Goal: Information Seeking & Learning: Learn about a topic

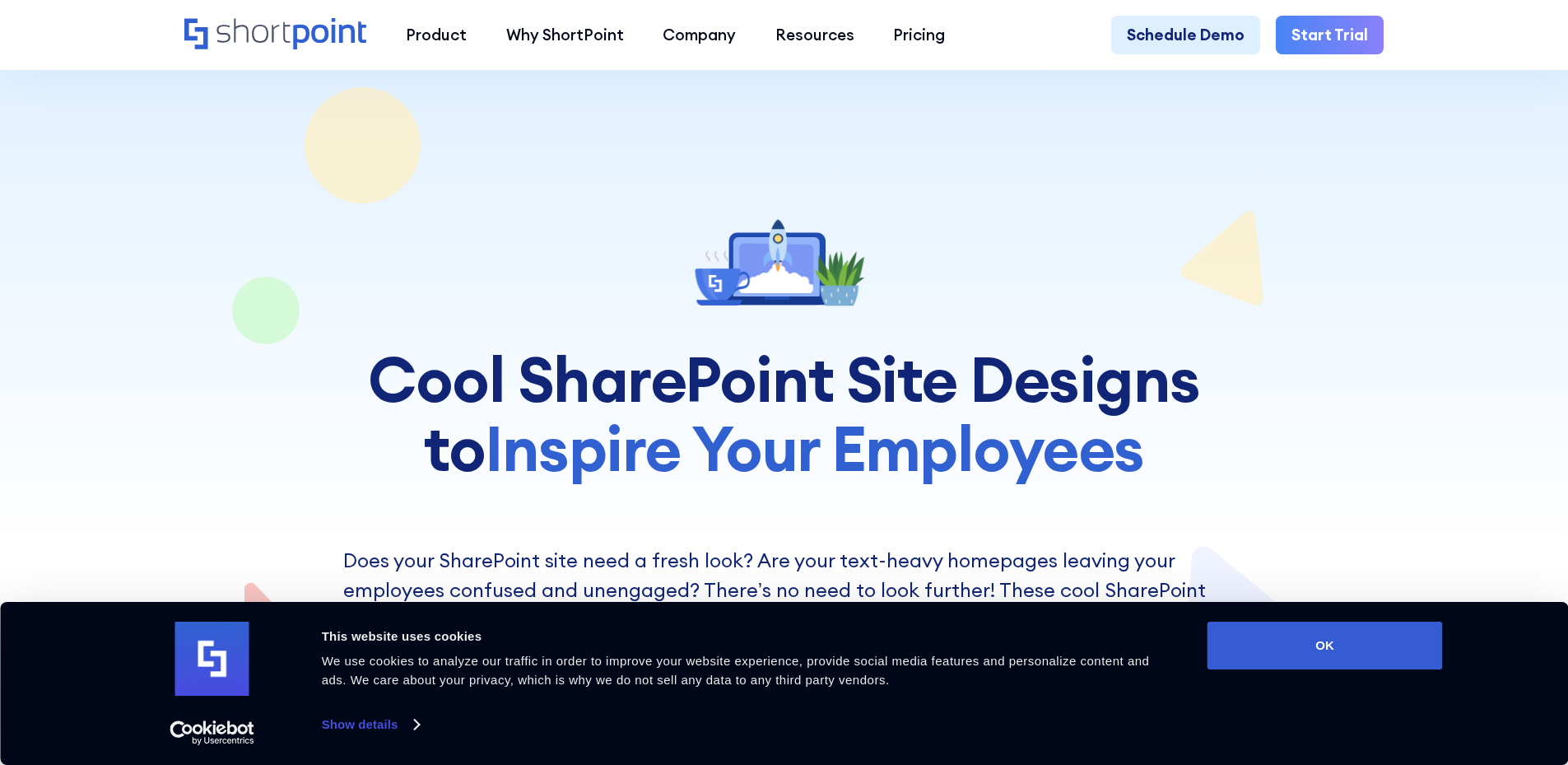
scroll to position [494, 0]
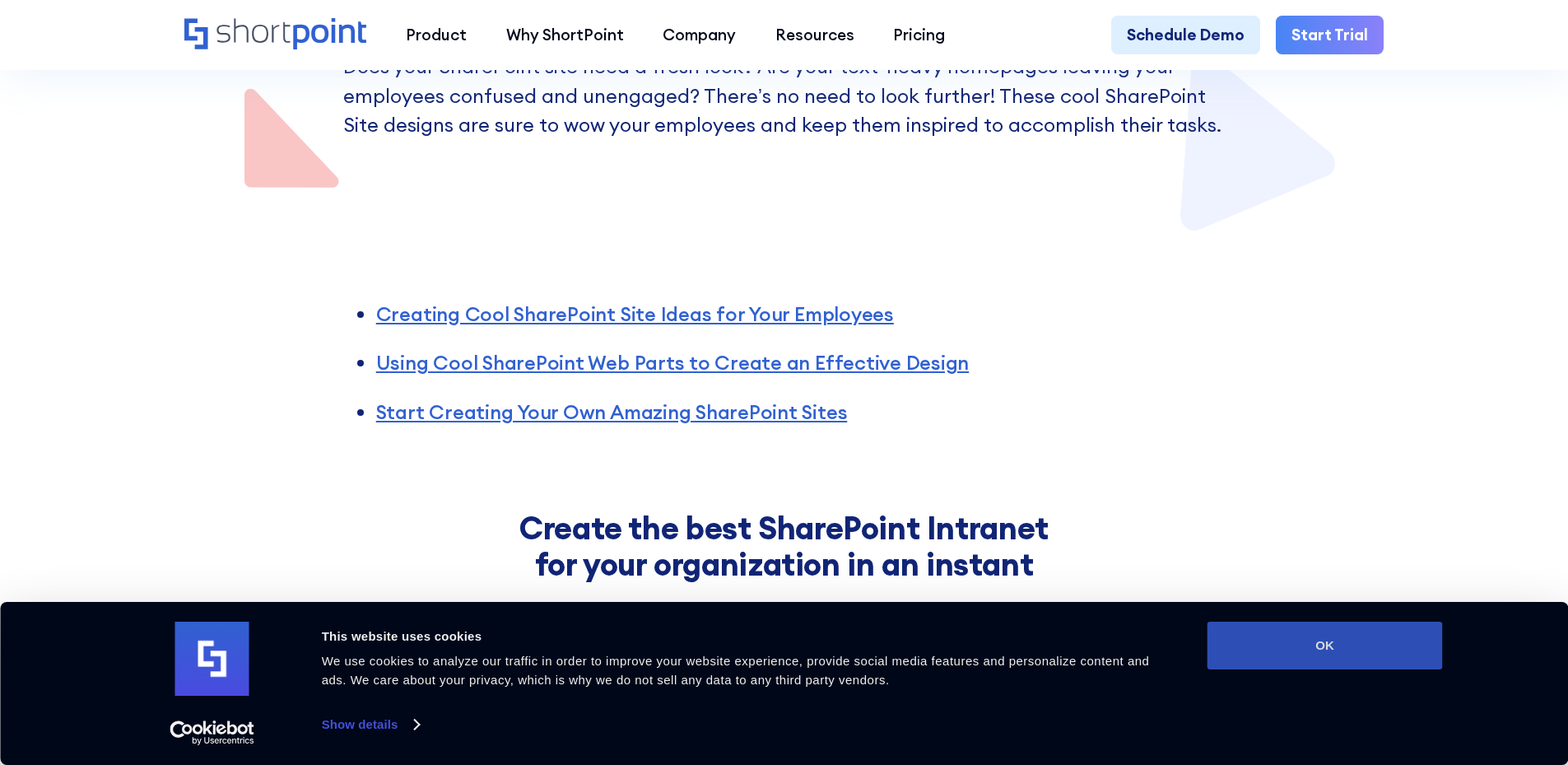
click at [1287, 648] on button "OK" at bounding box center [1325, 646] width 235 height 47
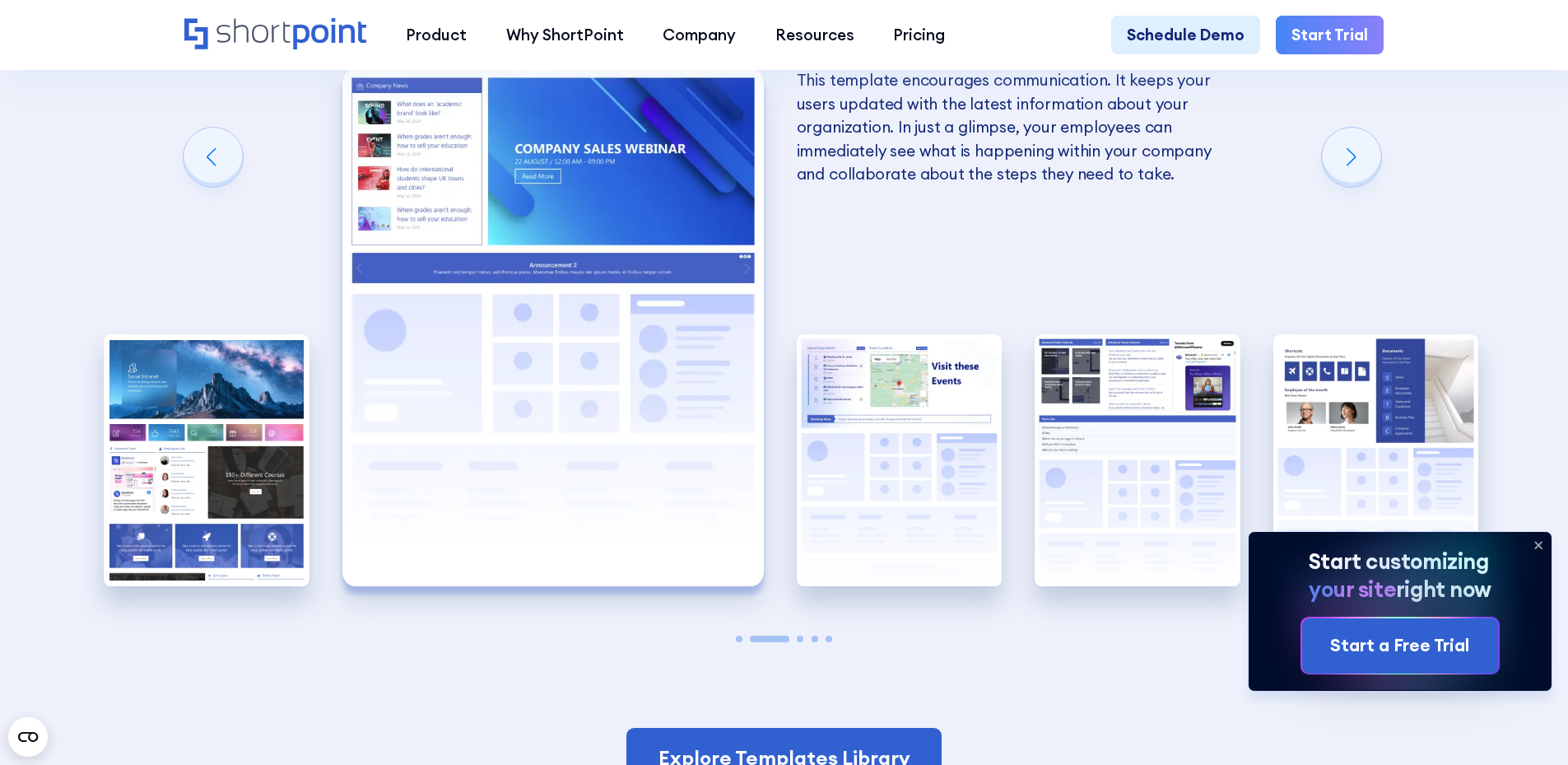
scroll to position [3294, 0]
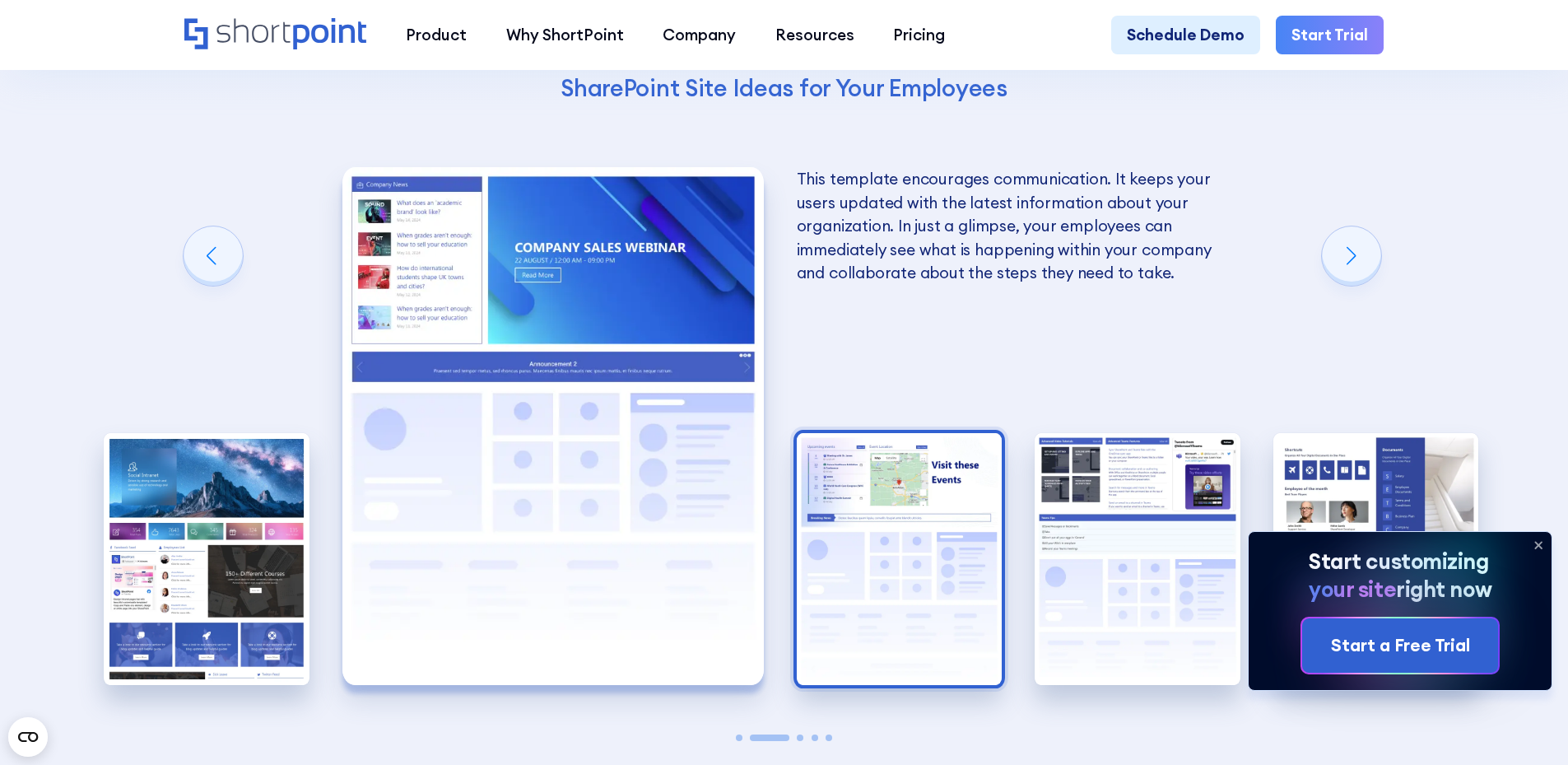
click at [843, 571] on img "3 / 5" at bounding box center [899, 559] width 206 height 253
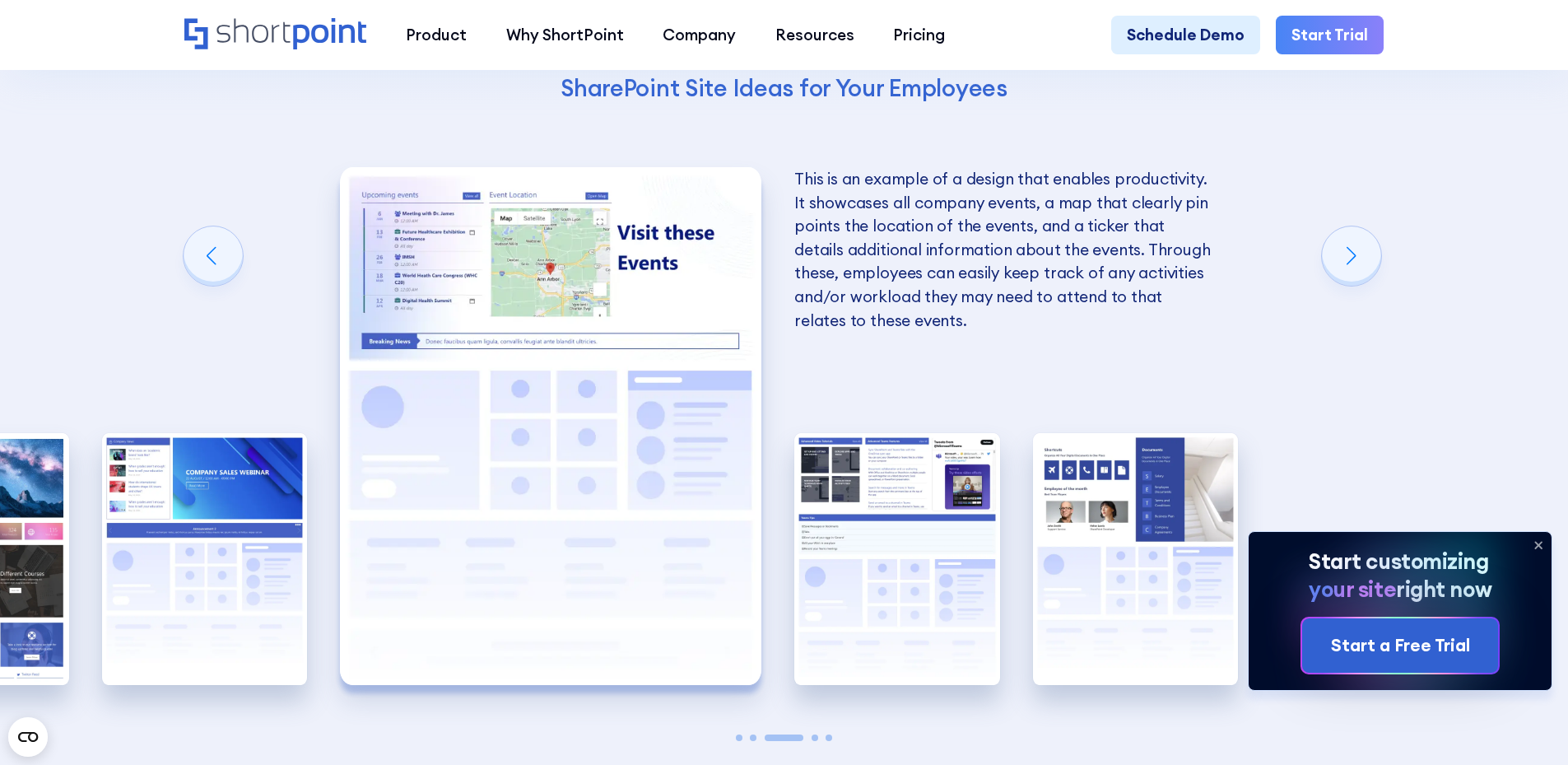
click at [843, 571] on img "4 / 5" at bounding box center [896, 559] width 206 height 253
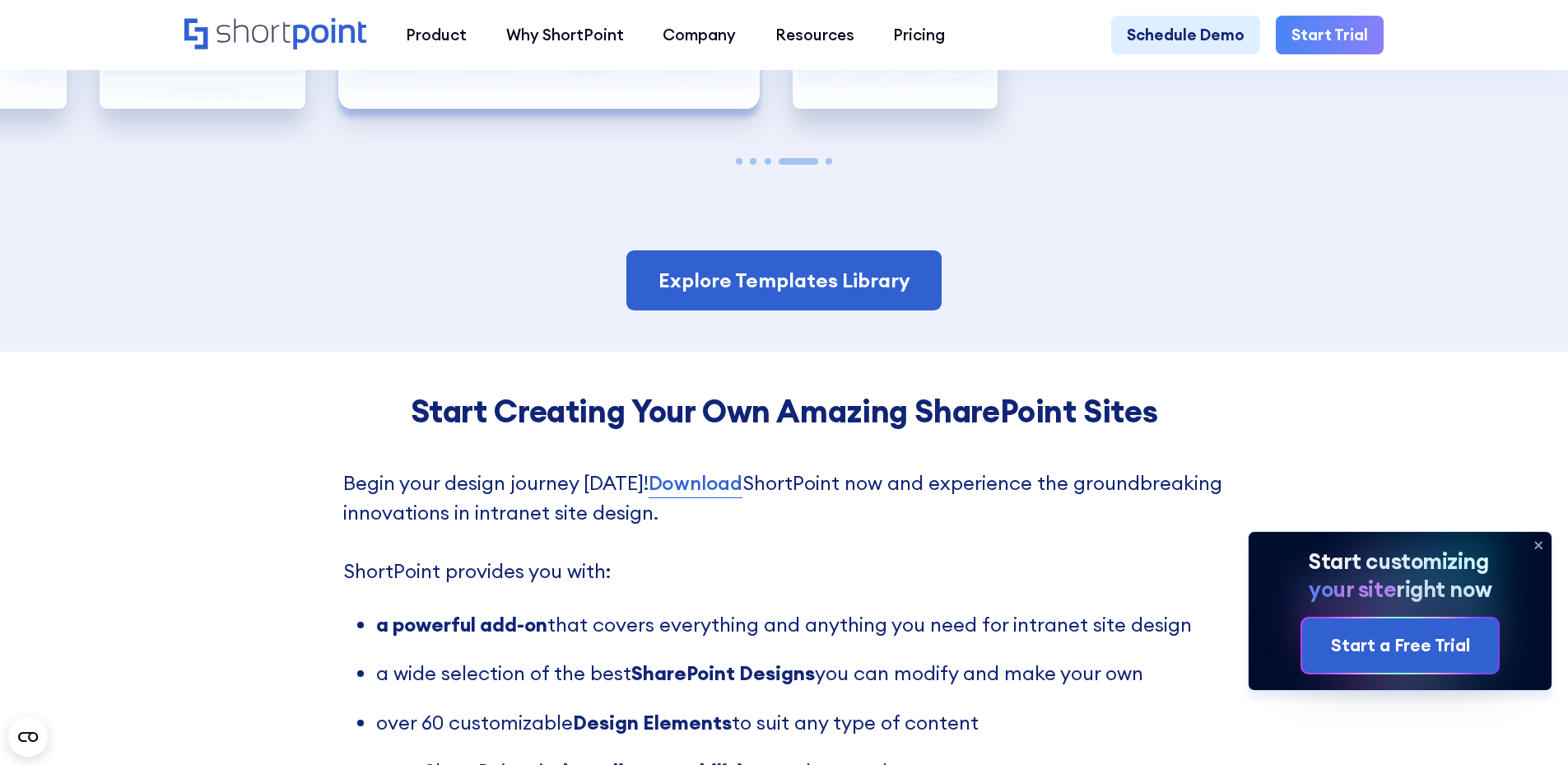
scroll to position [4036, 0]
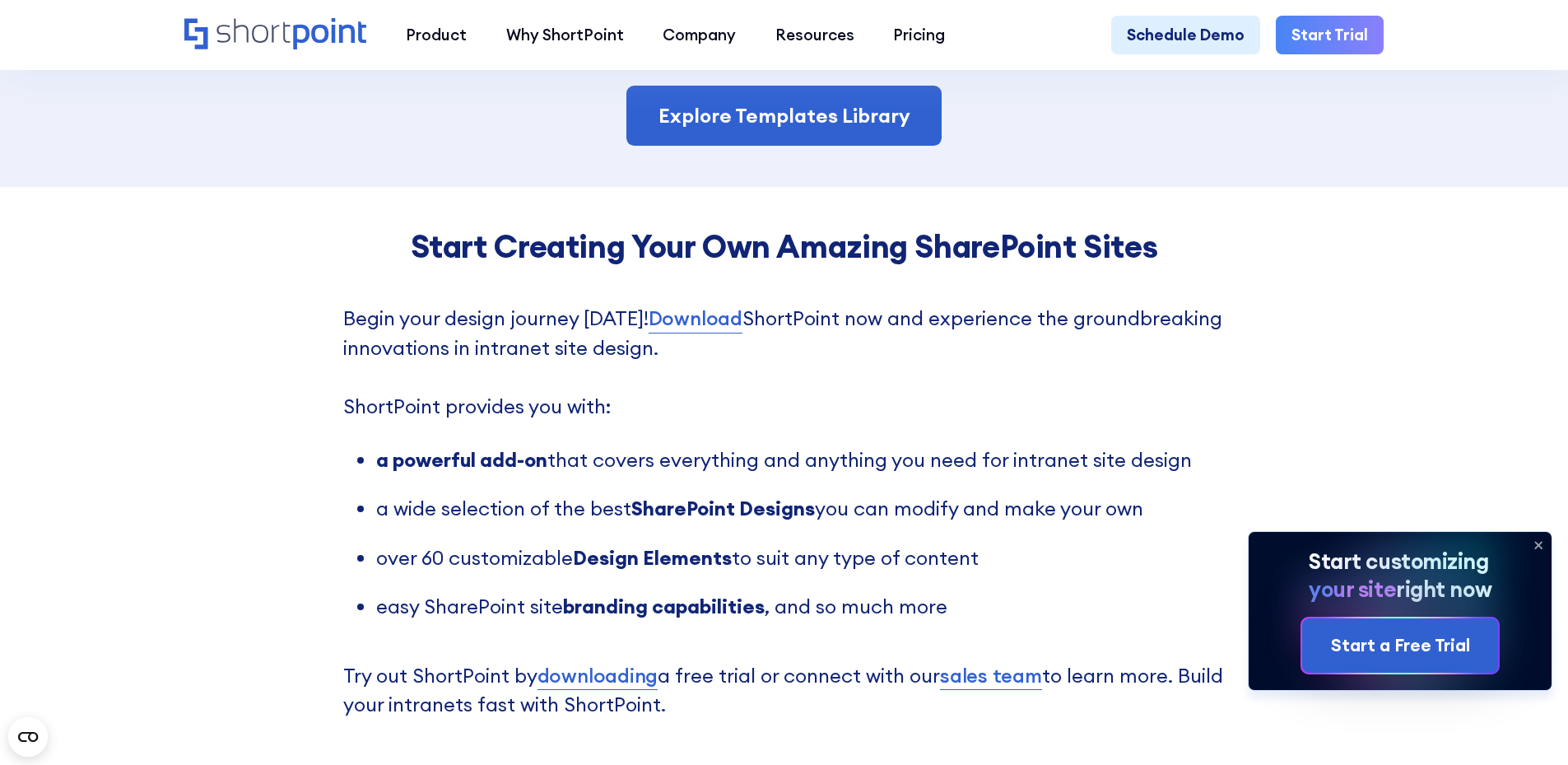
click at [1535, 537] on icon at bounding box center [1538, 545] width 26 height 26
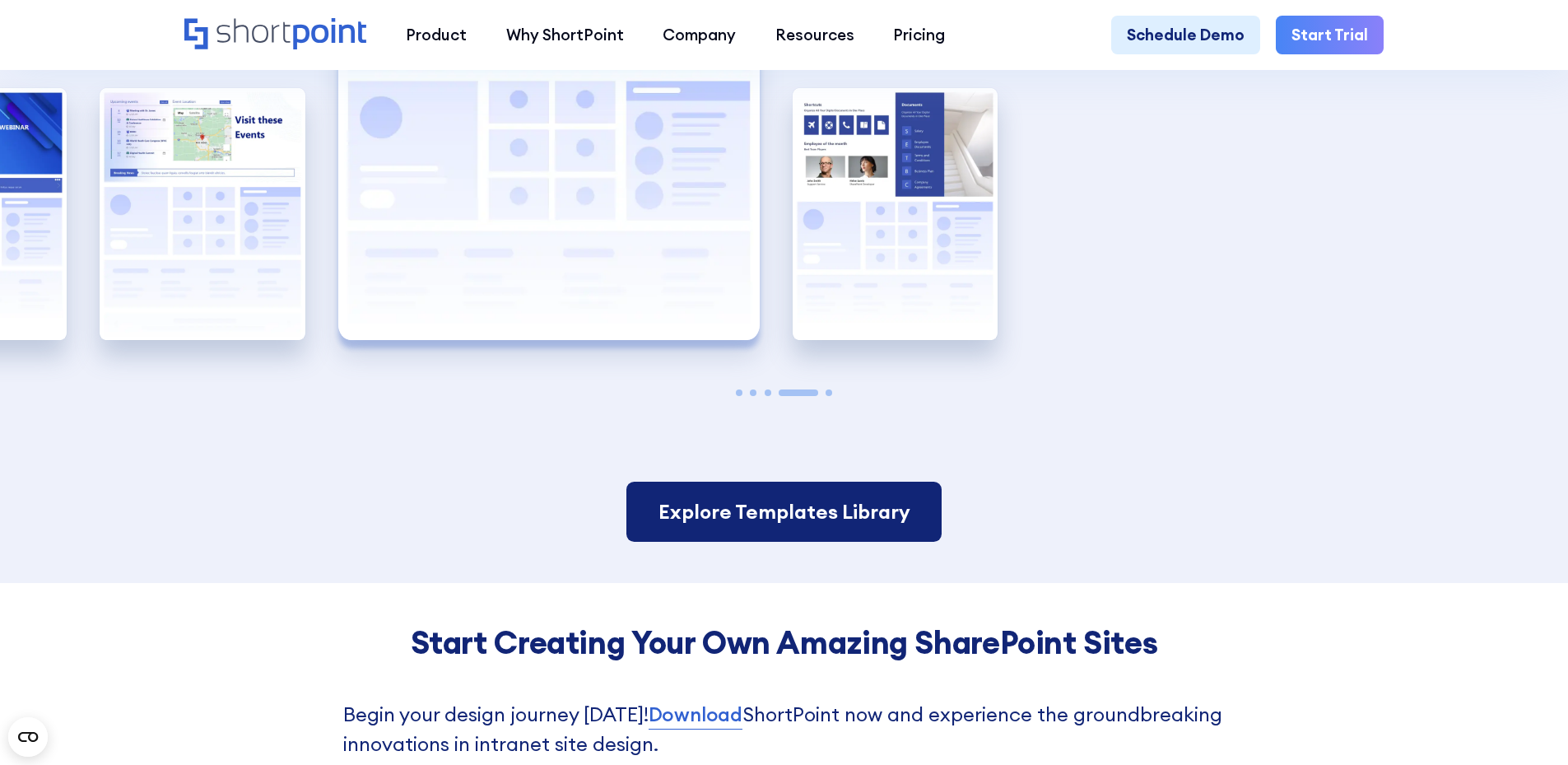
scroll to position [3624, 0]
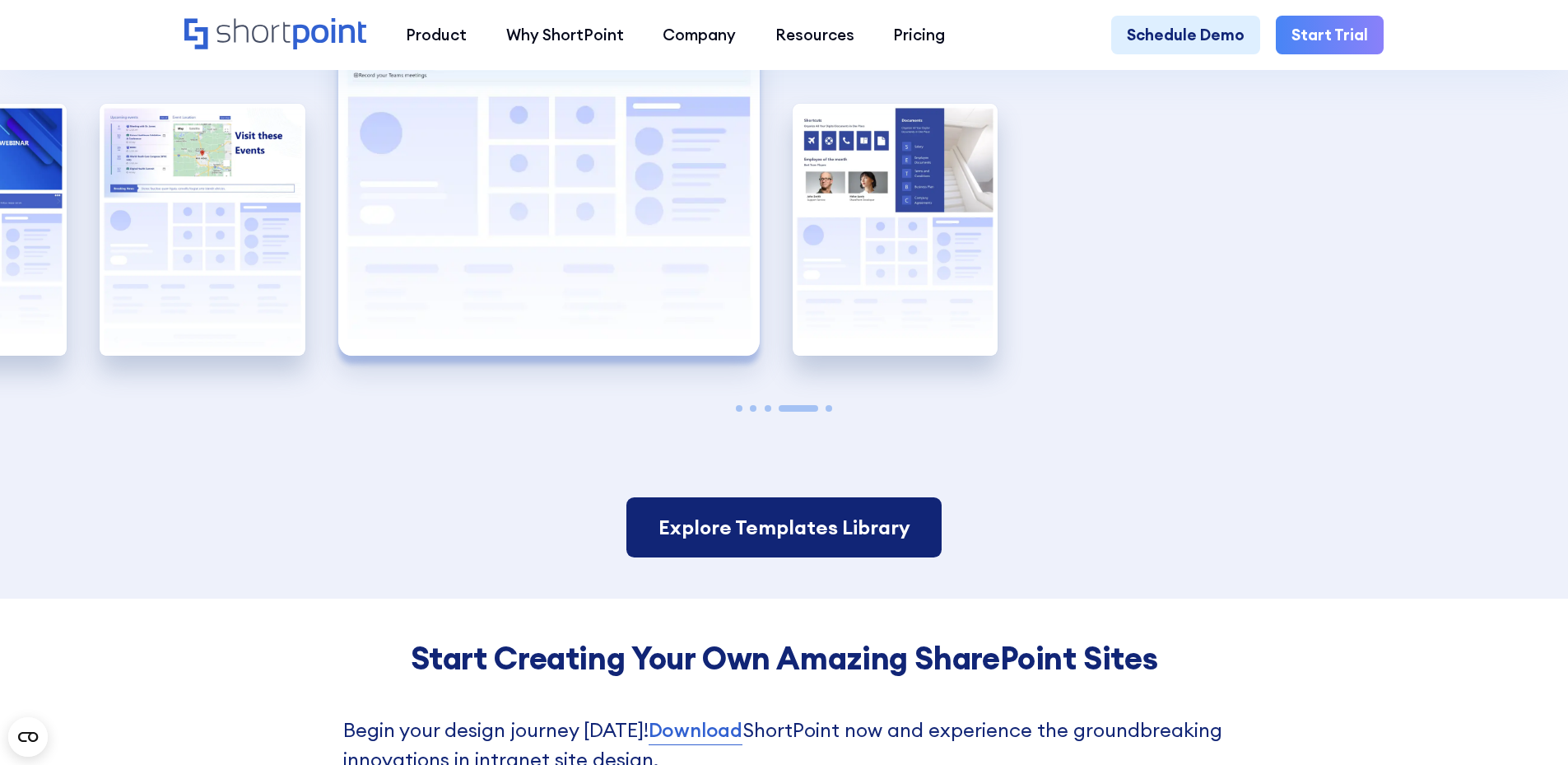
click at [859, 559] on link "Explore Templates Library" at bounding box center [784, 528] width 315 height 61
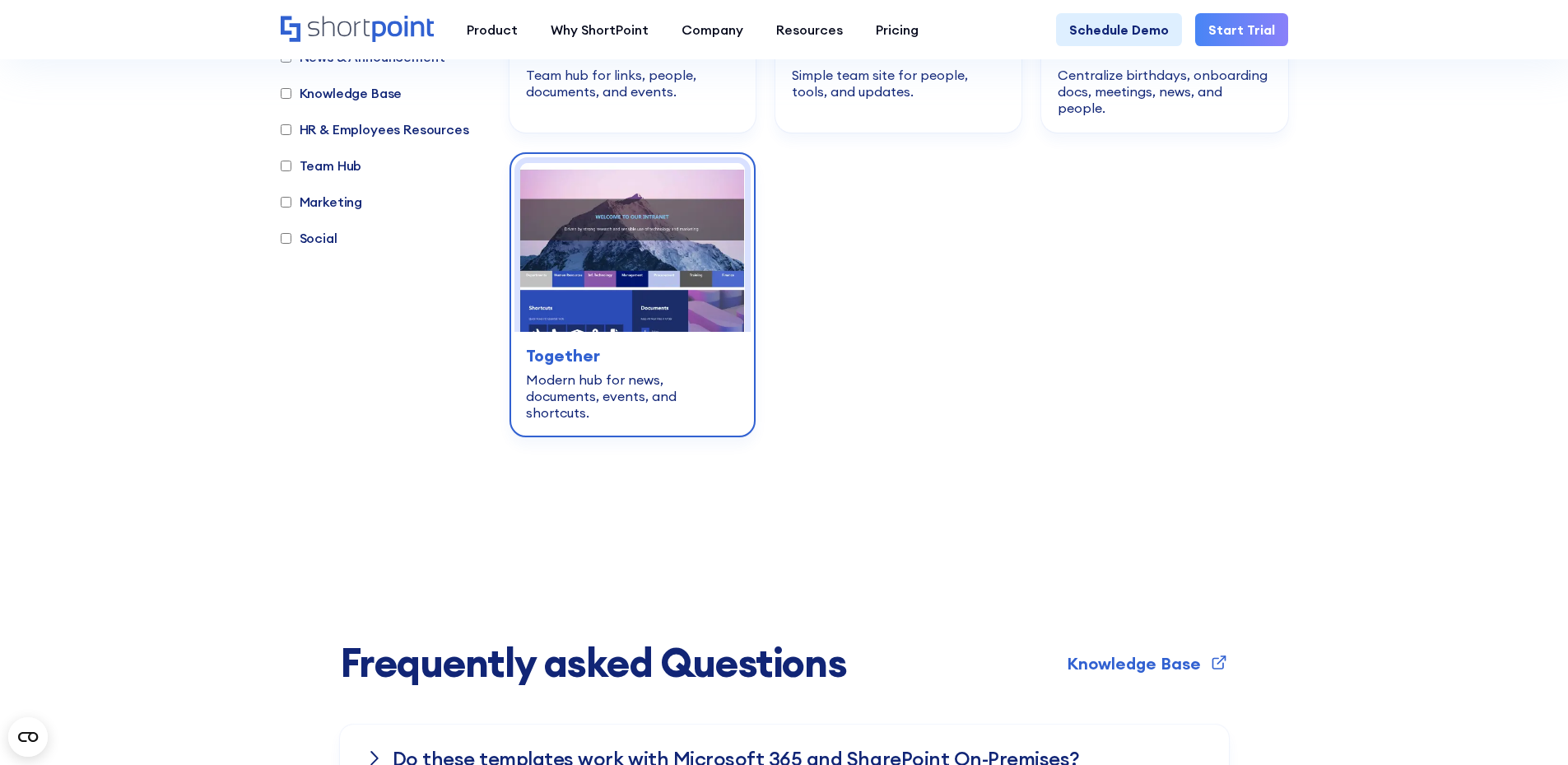
scroll to position [2800, 0]
